Goal: Contribute content

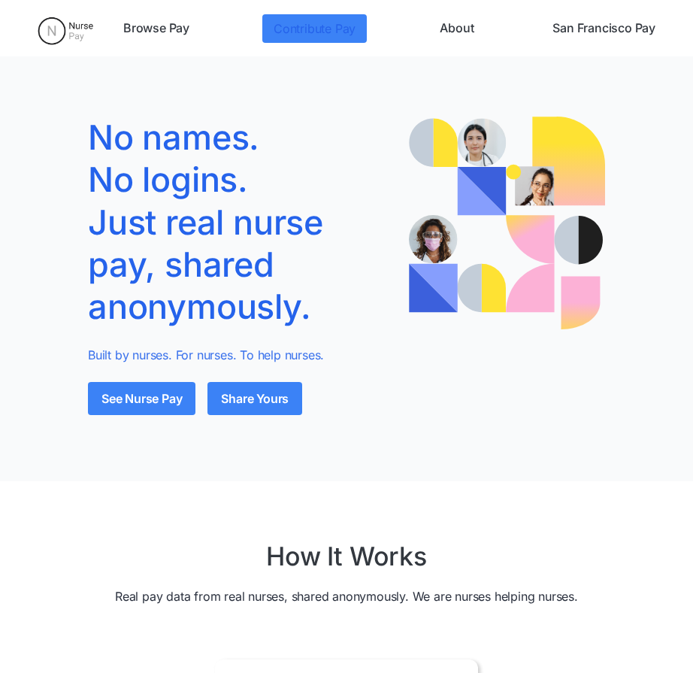
click at [314, 28] on link "Contribute Pay" at bounding box center [314, 28] width 105 height 29
